Goal: Task Accomplishment & Management: Manage account settings

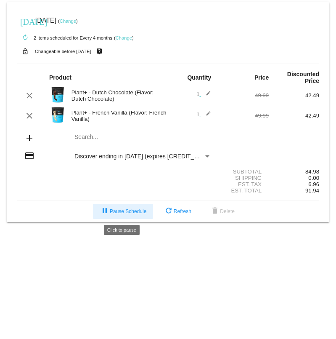
click at [120, 208] on button "pause Pause Schedule" at bounding box center [123, 211] width 60 height 15
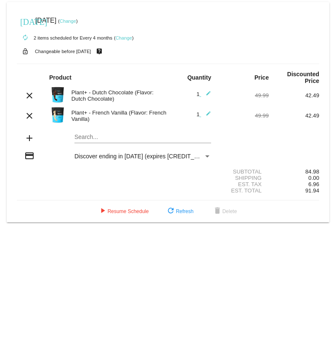
click at [120, 37] on link "Change" at bounding box center [124, 37] width 16 height 5
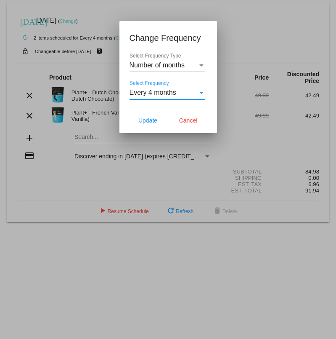
click at [205, 93] on div "Select Frequency" at bounding box center [202, 93] width 8 height 8
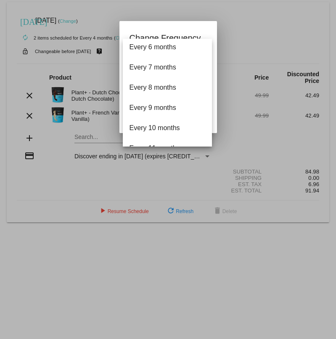
scroll to position [155, 0]
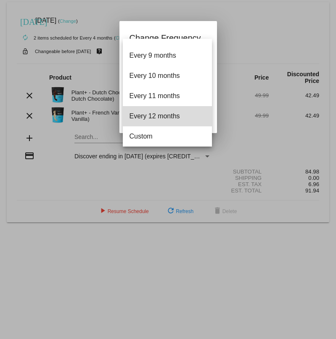
click at [189, 124] on span "Every 12 months" at bounding box center [168, 116] width 76 height 20
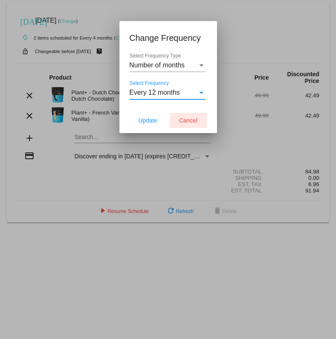
click at [180, 123] on span "Cancel" at bounding box center [188, 120] width 19 height 7
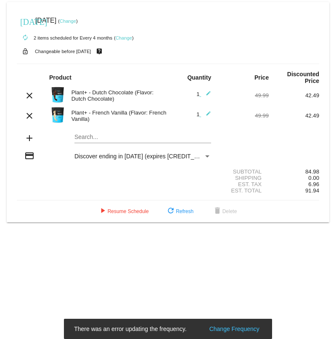
click at [125, 40] on div "autorenew 2 items scheduled for Every 4 months ( Change )" at bounding box center [168, 37] width 303 height 17
click at [125, 38] on link "Change" at bounding box center [124, 37] width 16 height 5
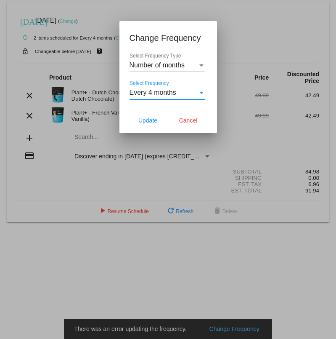
click at [200, 92] on div "Select Frequency" at bounding box center [202, 93] width 4 height 2
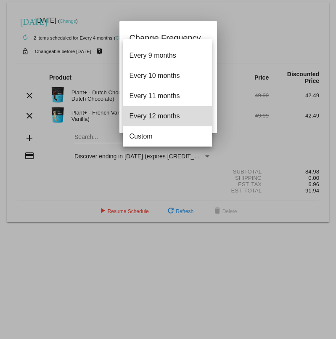
click at [188, 114] on span "Every 12 months" at bounding box center [168, 116] width 76 height 20
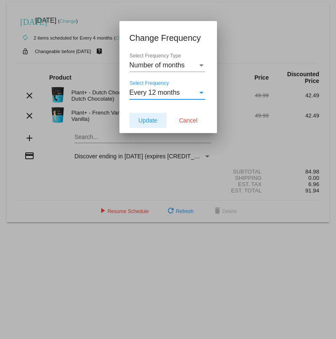
click at [160, 122] on button "Update" at bounding box center [148, 120] width 37 height 15
